Goal: Find contact information: Find contact information

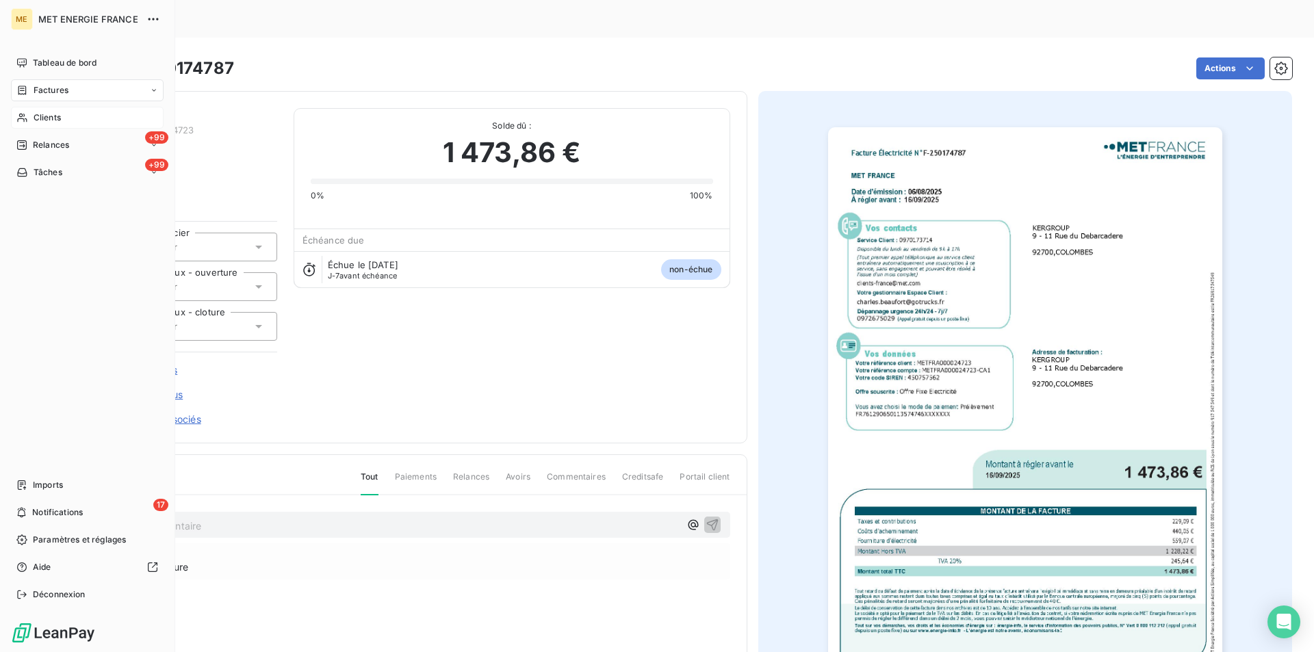
click at [47, 119] on span "Clients" at bounding box center [47, 118] width 27 height 12
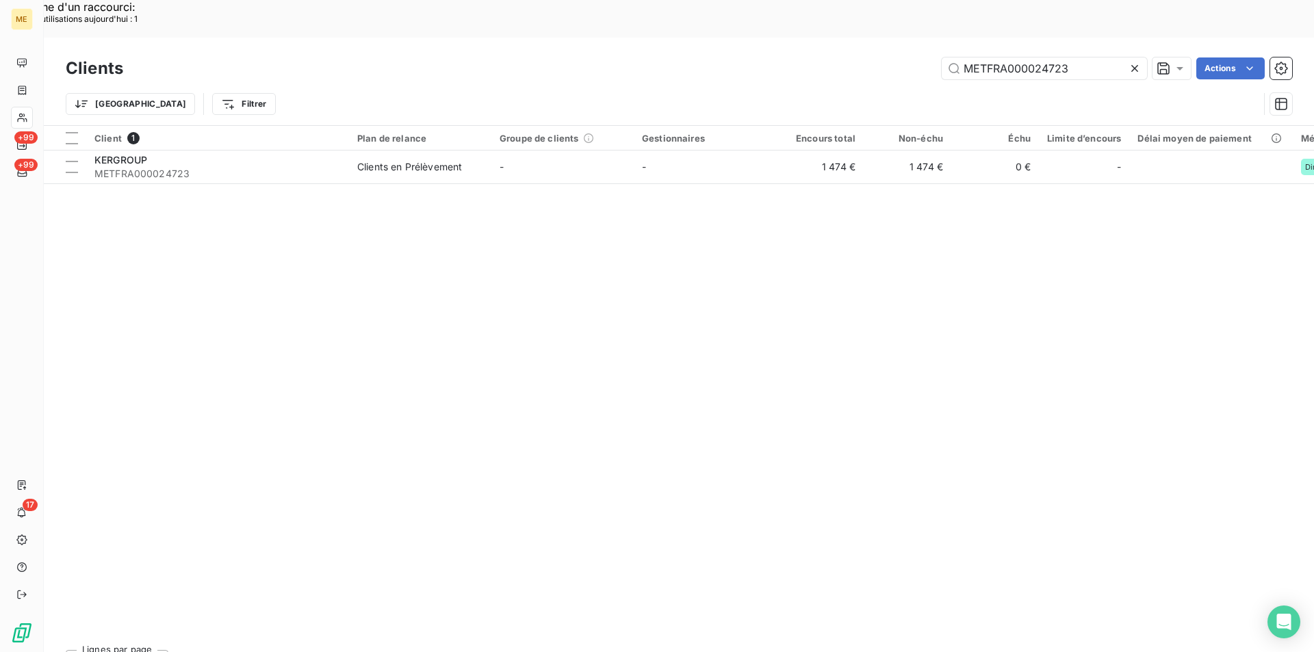
drag, startPoint x: 1076, startPoint y: 27, endPoint x: 873, endPoint y: 27, distance: 202.5
click at [873, 57] on div "METFRA000024723 Actions" at bounding box center [716, 68] width 1152 height 22
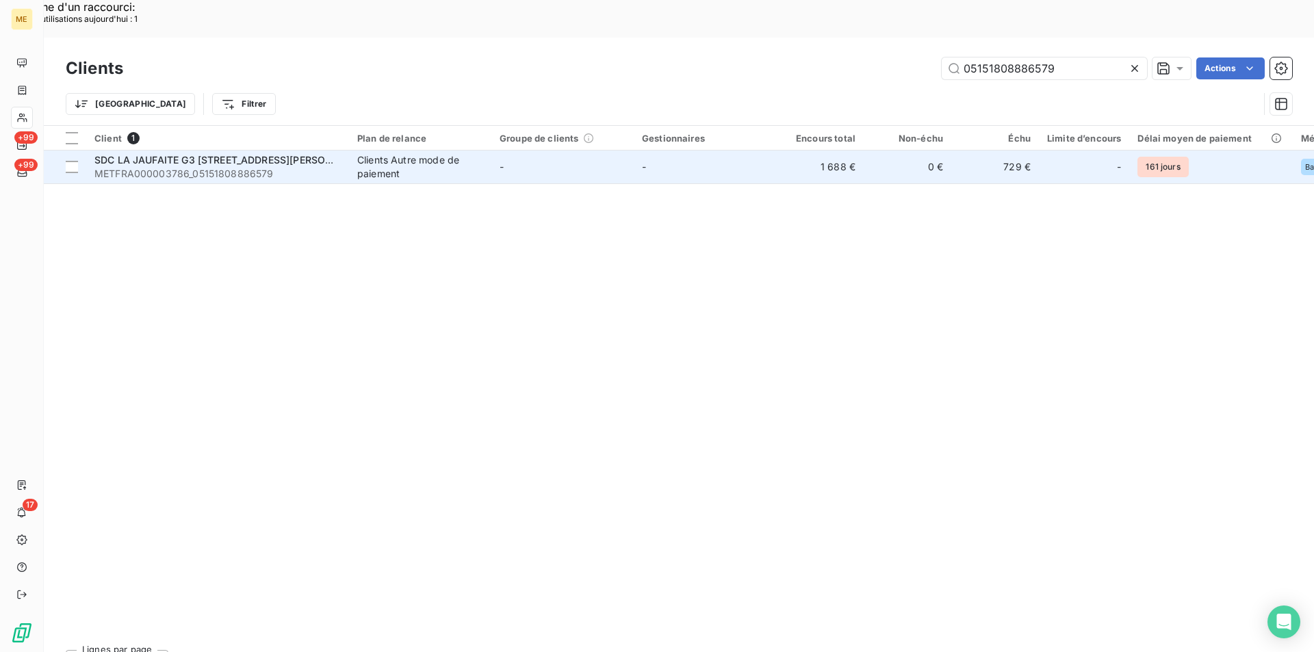
type input "05151808886579"
click at [264, 154] on span "SDC LA JAUFAITE G3 [STREET_ADDRESS][PERSON_NAME]" at bounding box center [231, 160] width 275 height 12
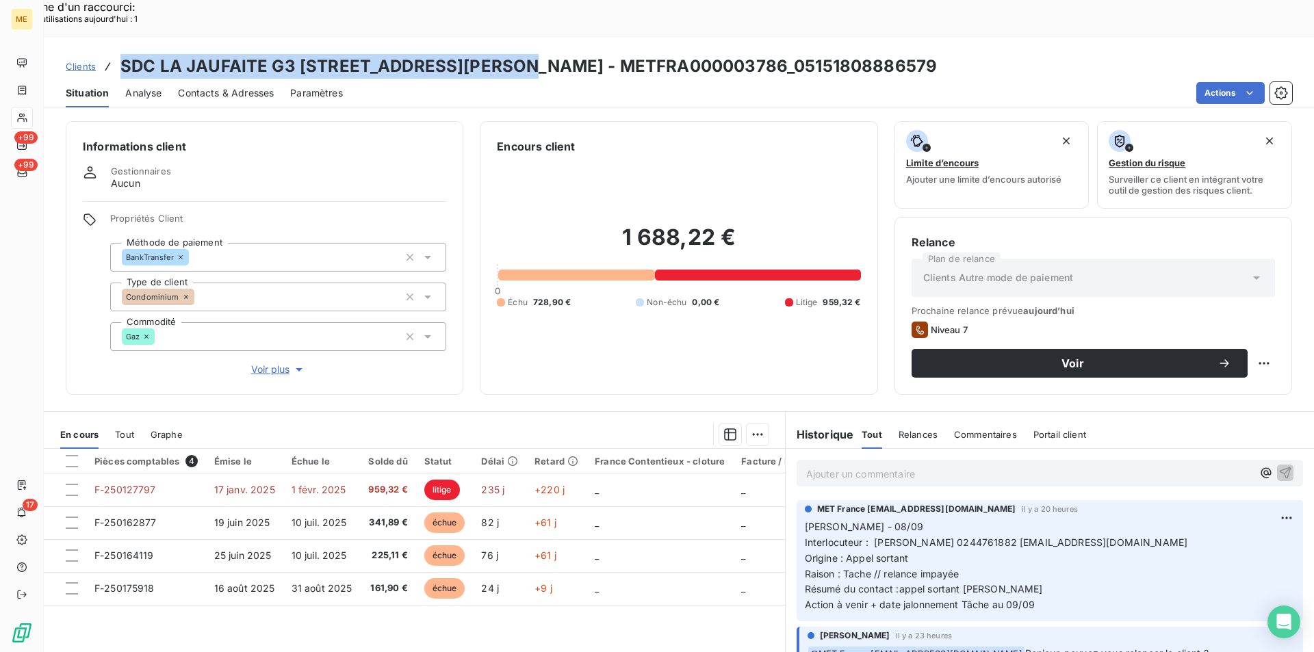
drag, startPoint x: 120, startPoint y: 27, endPoint x: 528, endPoint y: 31, distance: 407.1
click at [528, 54] on h3 "SDC LA JAUFAITE G3 [STREET_ADDRESS][PERSON_NAME] - METFRA000003786_051518088865…" at bounding box center [528, 66] width 816 height 25
copy h3 "SDC LA JAUFAITE G3 [STREET_ADDRESS][PERSON_NAME]"
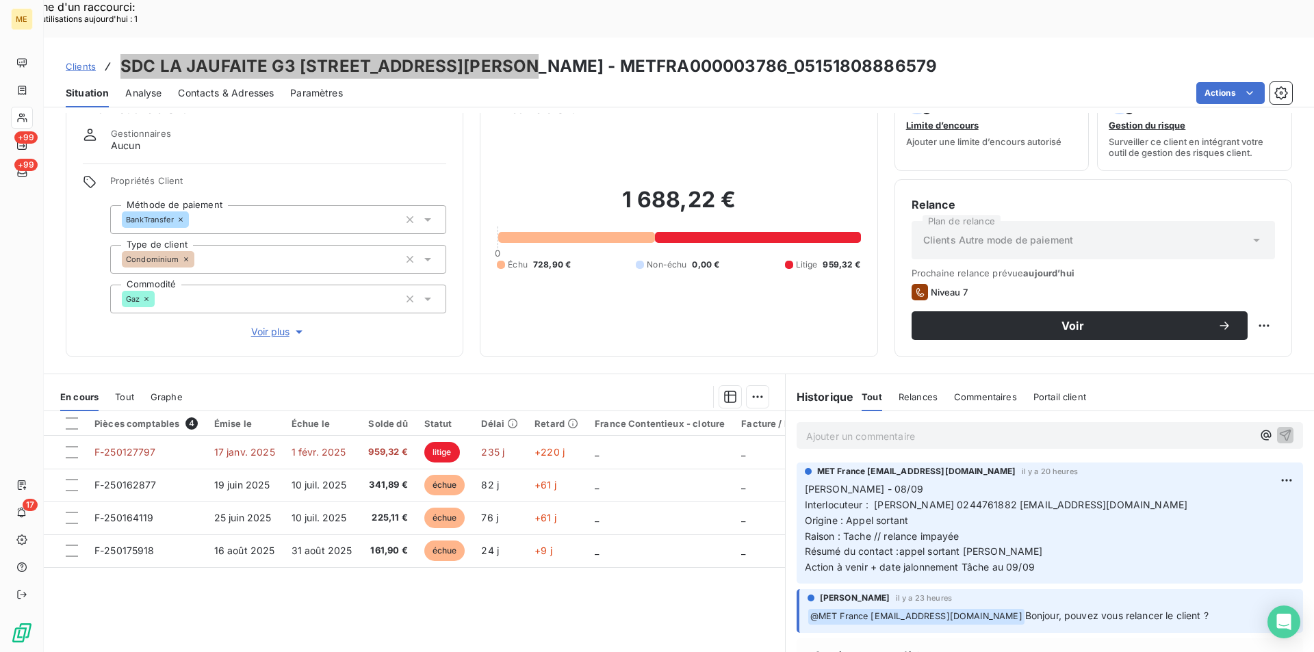
scroll to position [64, 0]
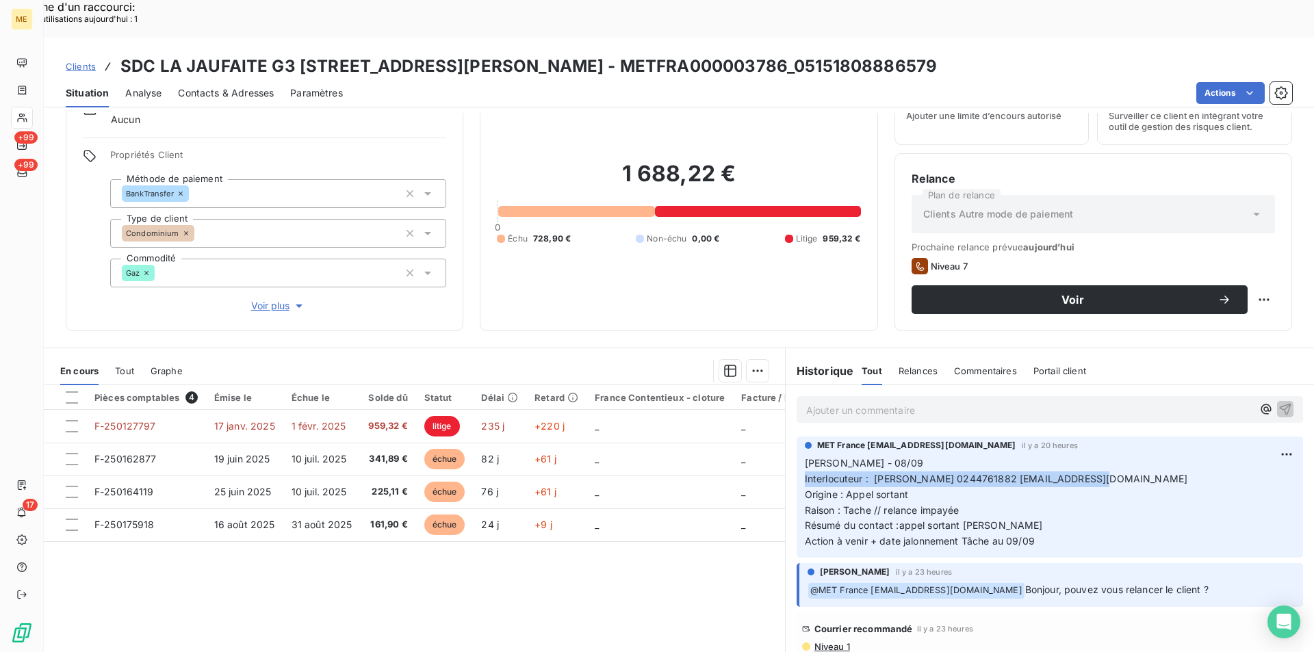
drag, startPoint x: 799, startPoint y: 442, endPoint x: 1091, endPoint y: 437, distance: 291.5
click at [1091, 456] on p "[PERSON_NAME] - 08/09 Interlocuteur : [PERSON_NAME] 0244761882 [EMAIL_ADDRESS][…" at bounding box center [1050, 503] width 490 height 94
copy span "Interlocuteur : [PERSON_NAME] 0244761882 [EMAIL_ADDRESS][DOMAIN_NAME]"
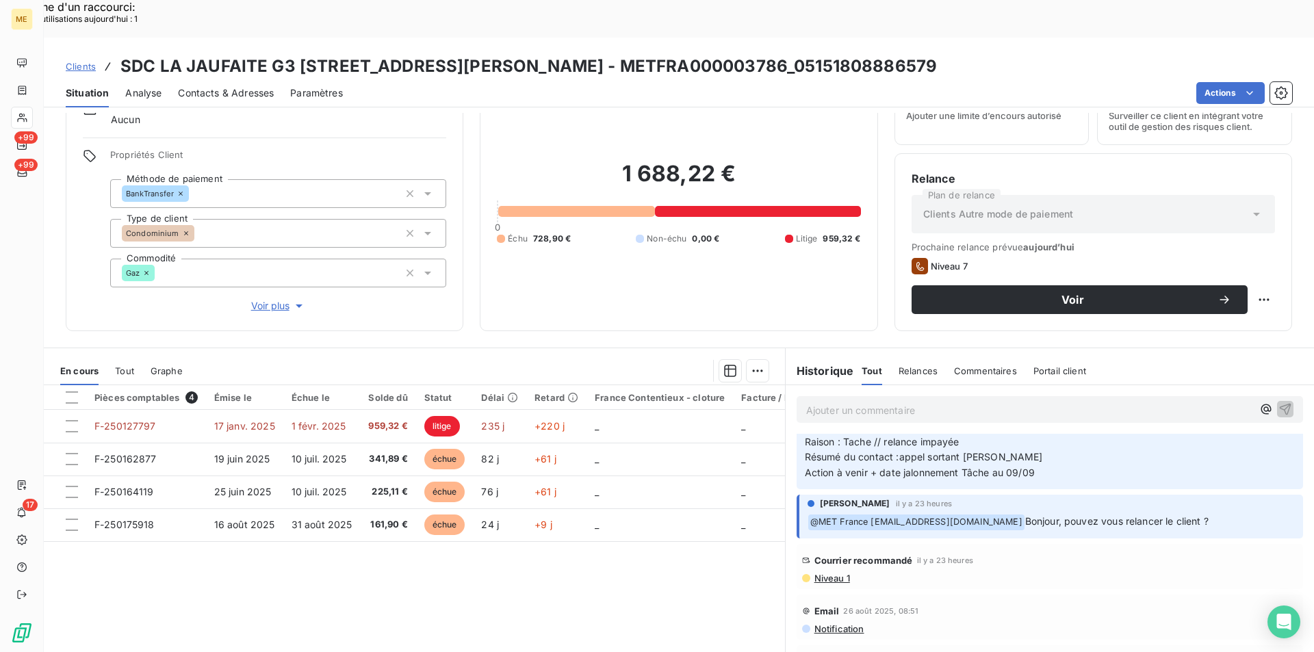
scroll to position [137, 0]
